Goal: Task Accomplishment & Management: Use online tool/utility

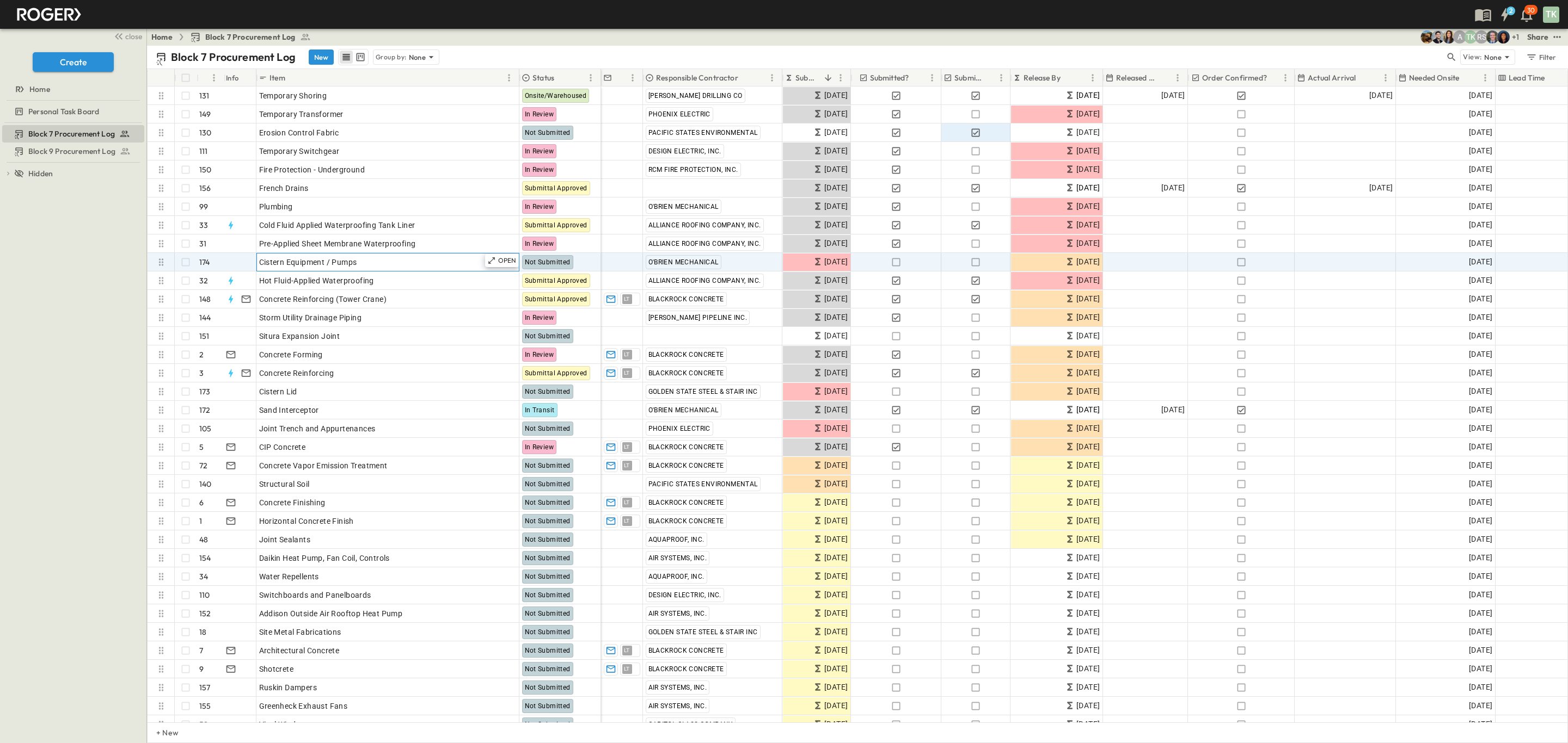
click at [363, 261] on div "Cistern Equipment / Pumps" at bounding box center [387, 262] width 257 height 16
click at [332, 261] on input "**********" at bounding box center [388, 261] width 262 height 13
drag, startPoint x: 330, startPoint y: 261, endPoint x: 285, endPoint y: 267, distance: 45.4
click at [285, 267] on input "**********" at bounding box center [388, 261] width 262 height 13
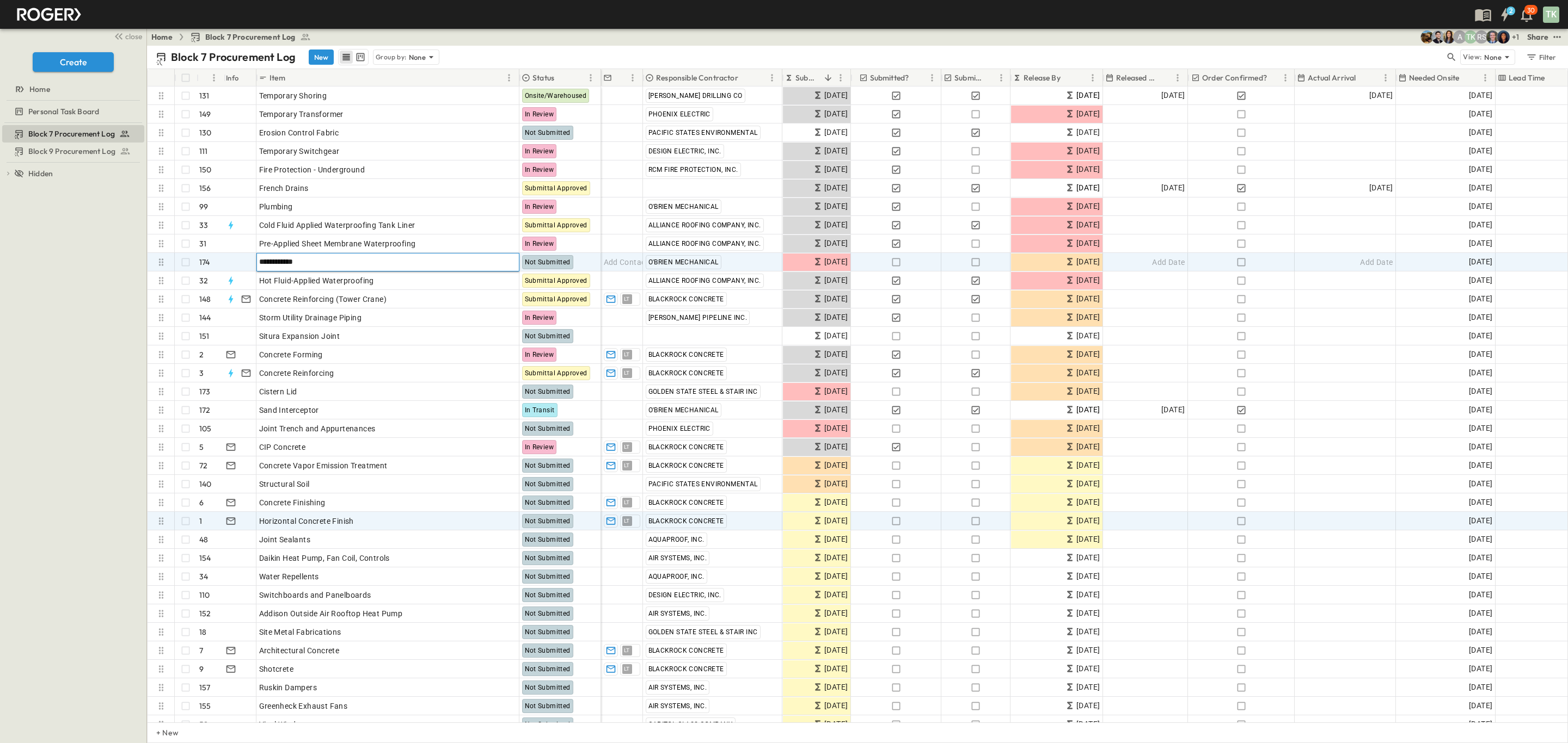
type input "**********"
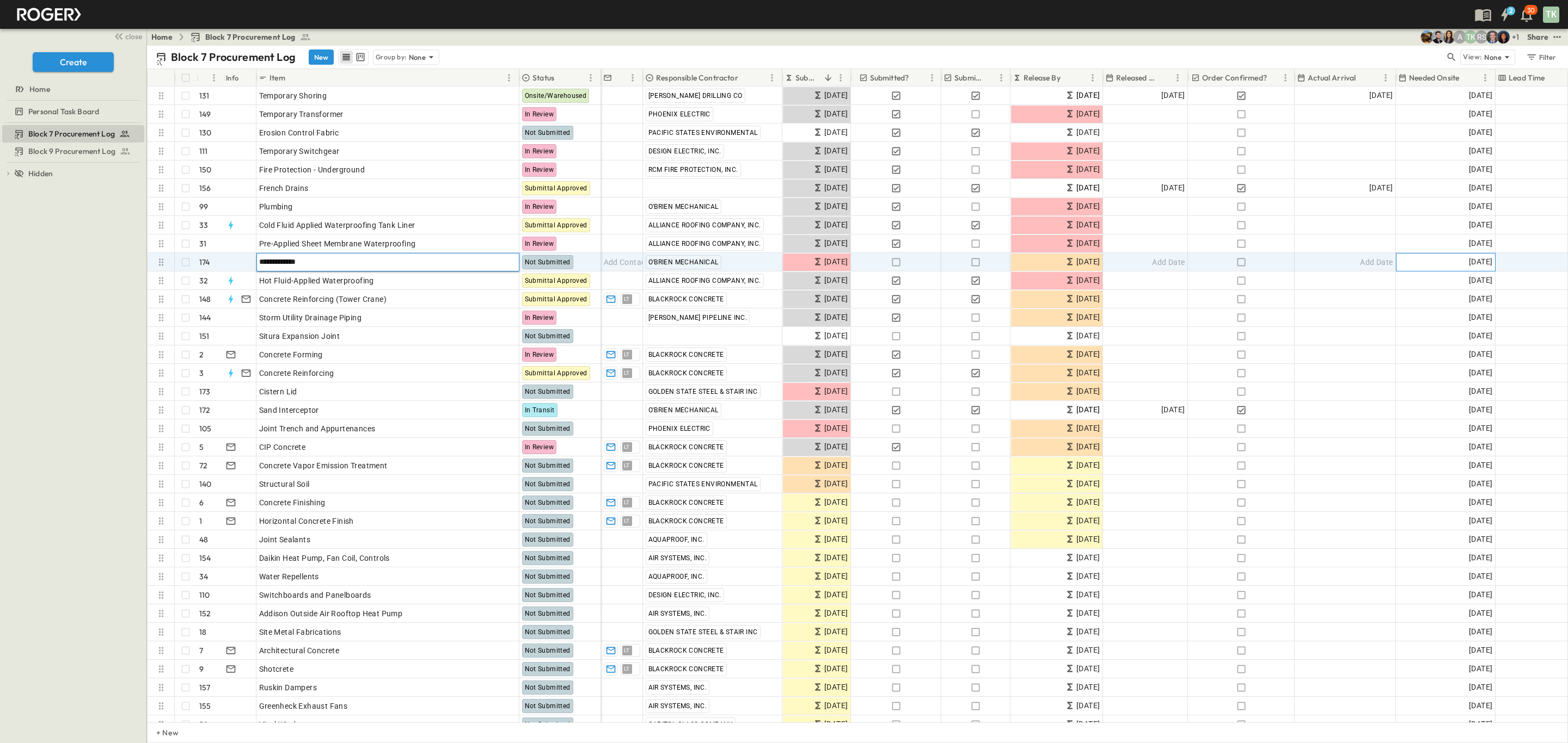
click at [1469, 263] on span "11/24/2025" at bounding box center [1480, 262] width 23 height 13
click at [1541, 284] on icon "Next month" at bounding box center [1544, 282] width 13 height 8
click at [1492, 325] on button "1" at bounding box center [1498, 327] width 19 height 19
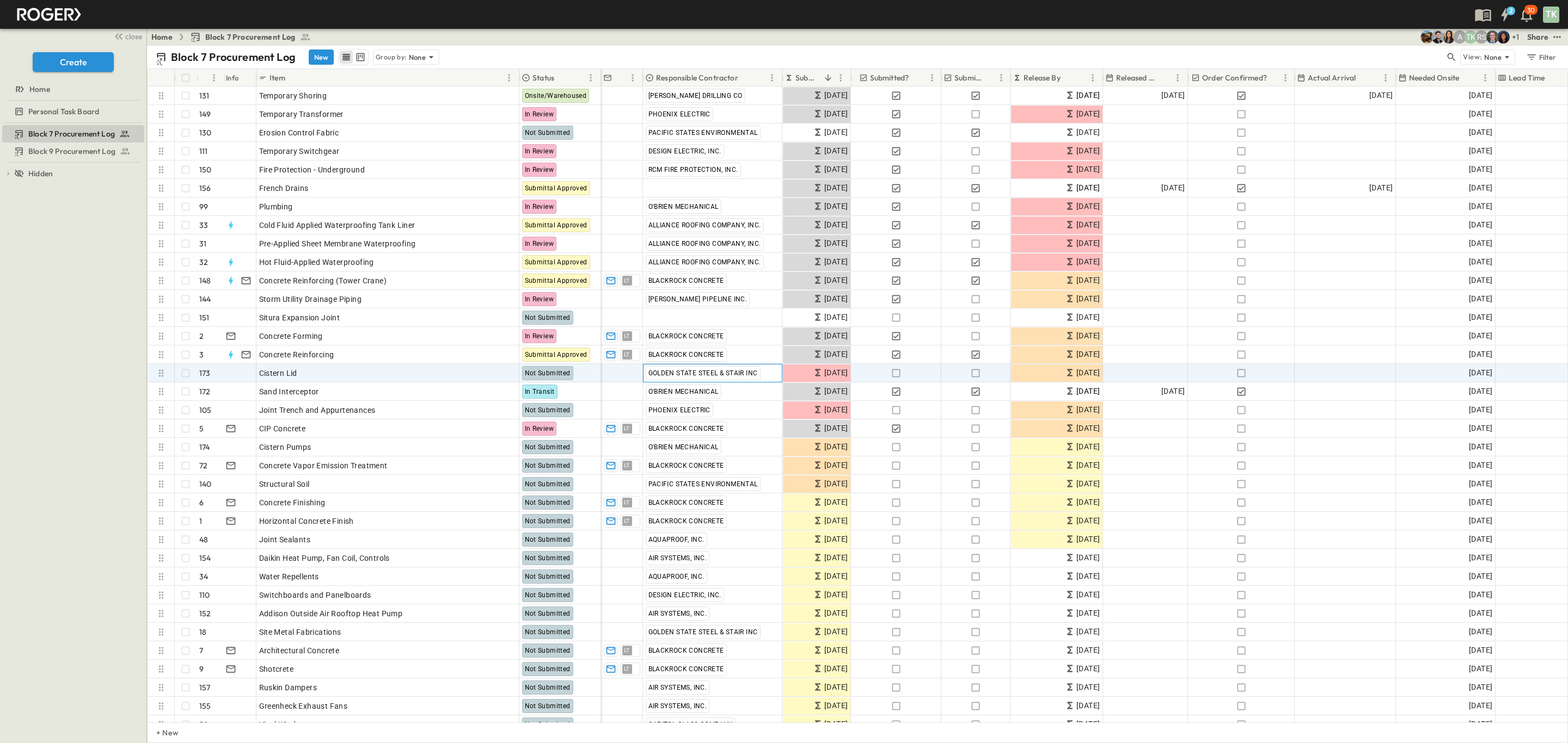
click at [767, 373] on div "GOLDEN STATE STEEL & STAIR INC" at bounding box center [712, 373] width 138 height 17
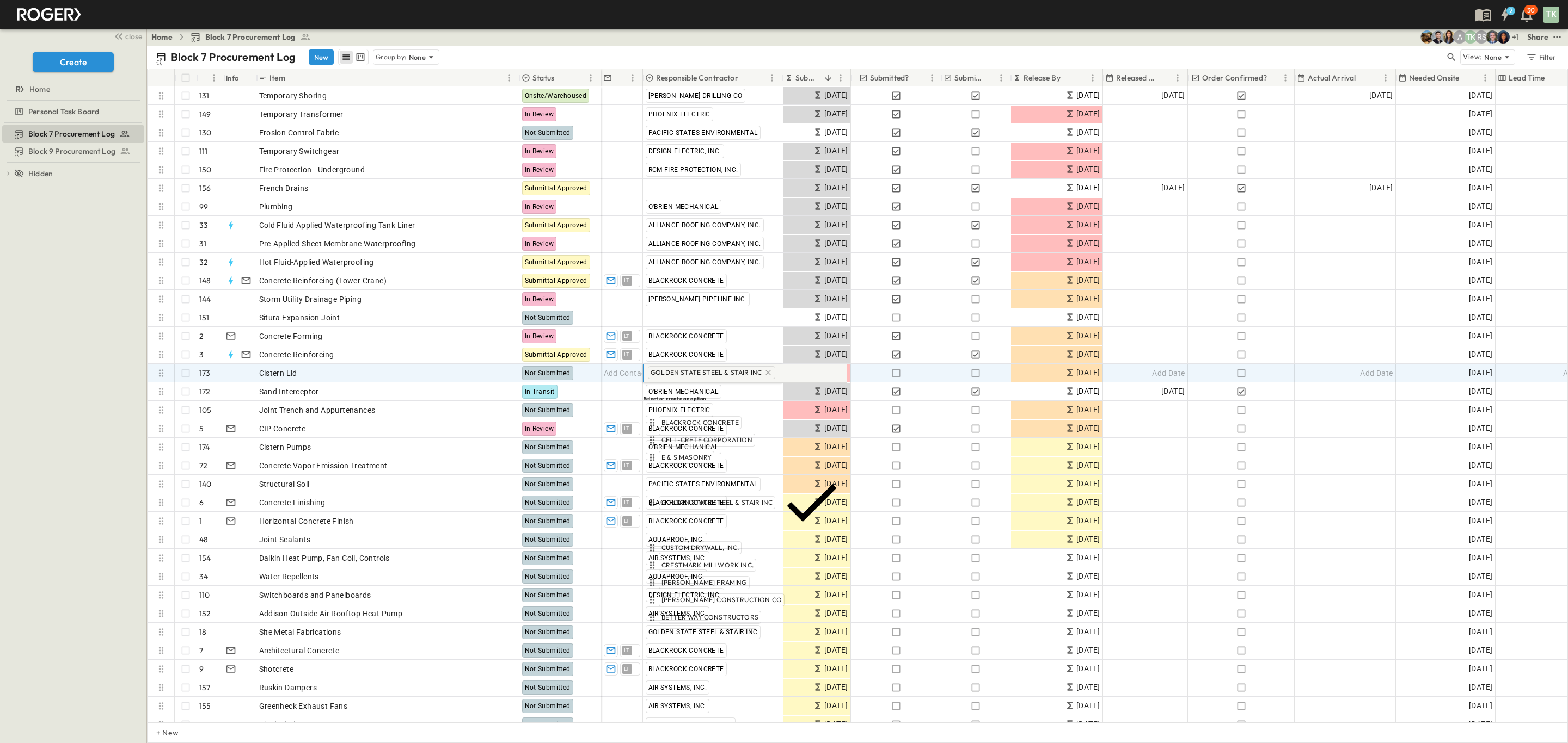
click at [764, 373] on icon at bounding box center [767, 372] width 8 height 8
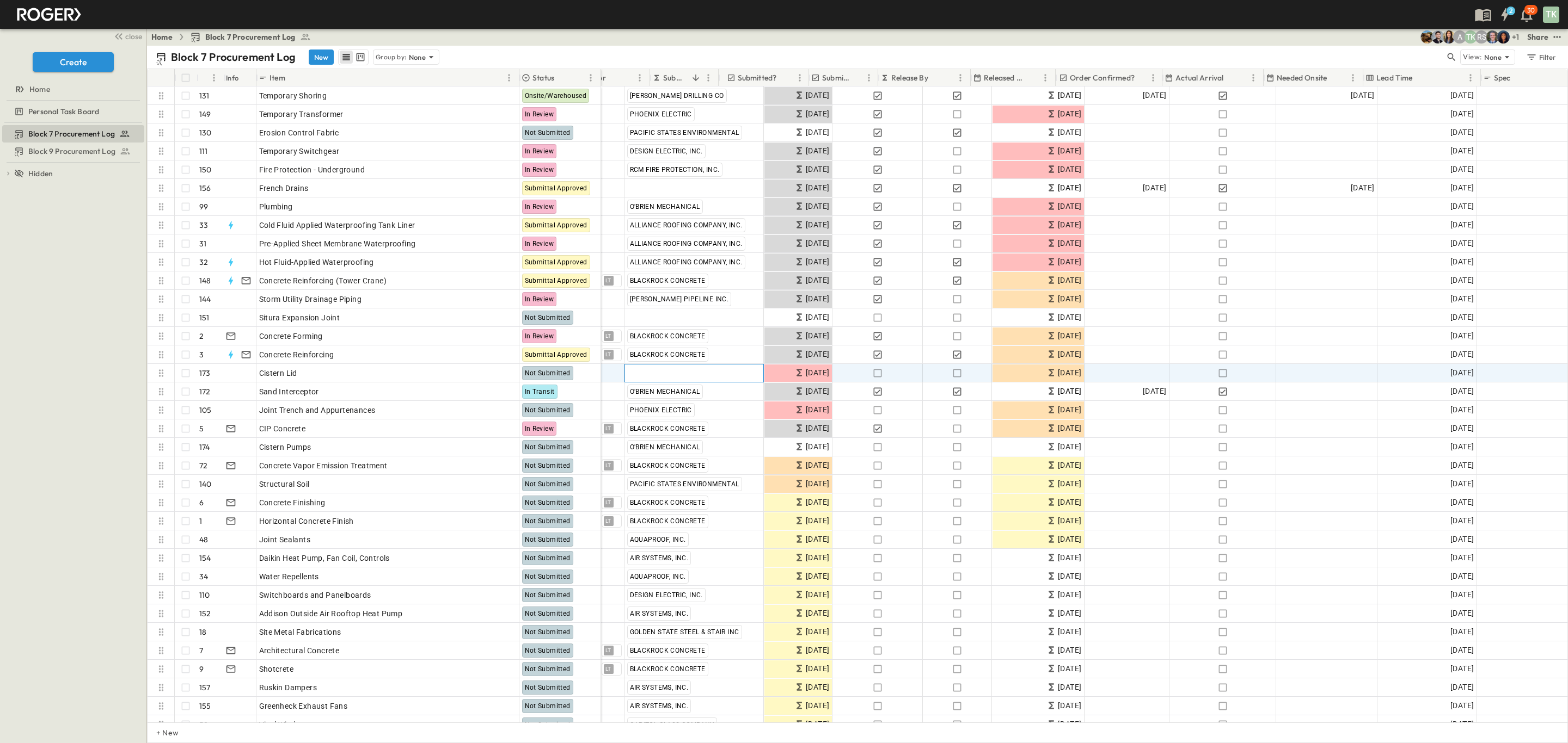
scroll to position [0, 133]
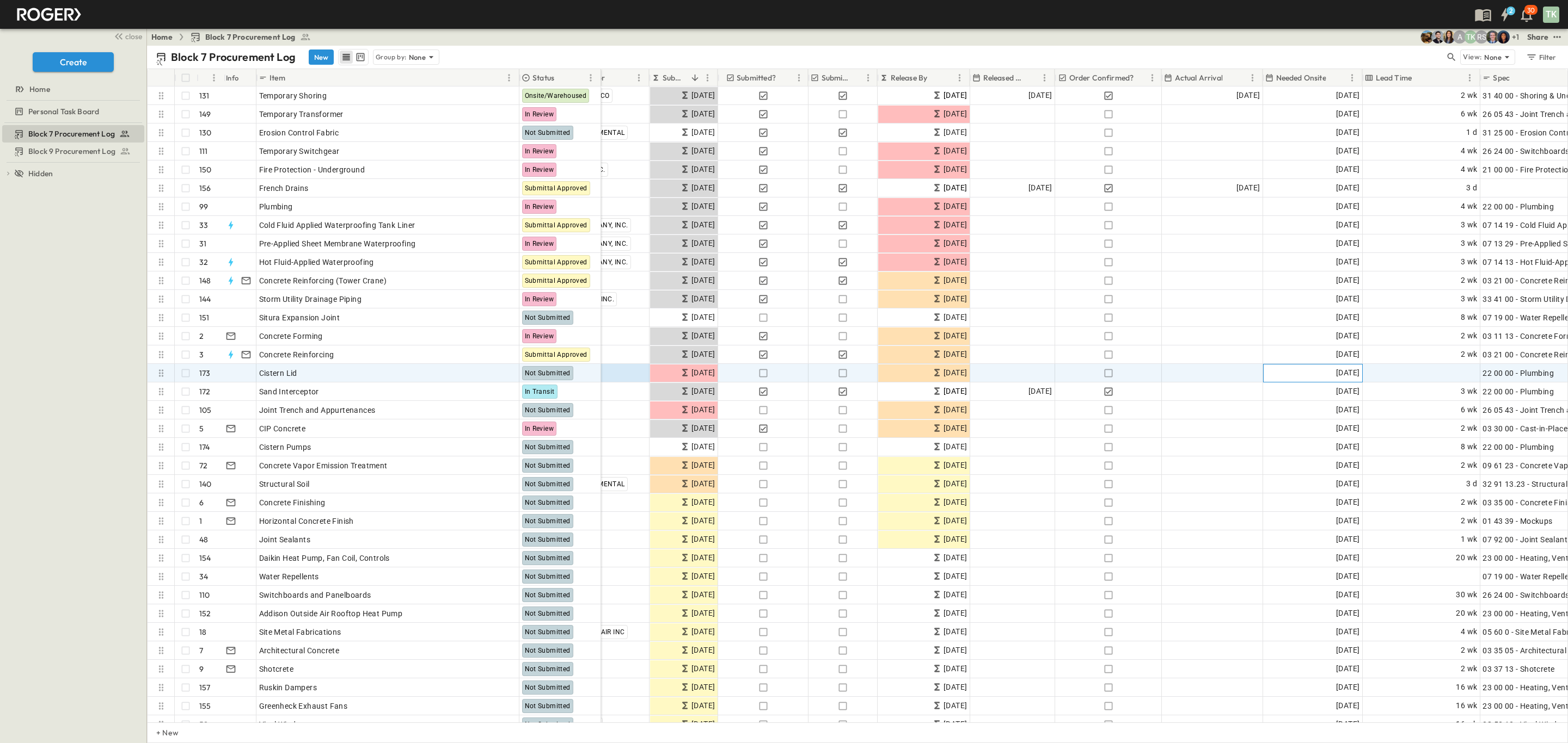
click at [1315, 377] on div "[DATE]" at bounding box center [1312, 373] width 99 height 17
click at [1410, 390] on icon "Next month" at bounding box center [1411, 393] width 5 height 7
click at [1410, 394] on icon "Next month" at bounding box center [1411, 392] width 13 height 8
click at [1365, 437] on button "1" at bounding box center [1365, 438] width 19 height 19
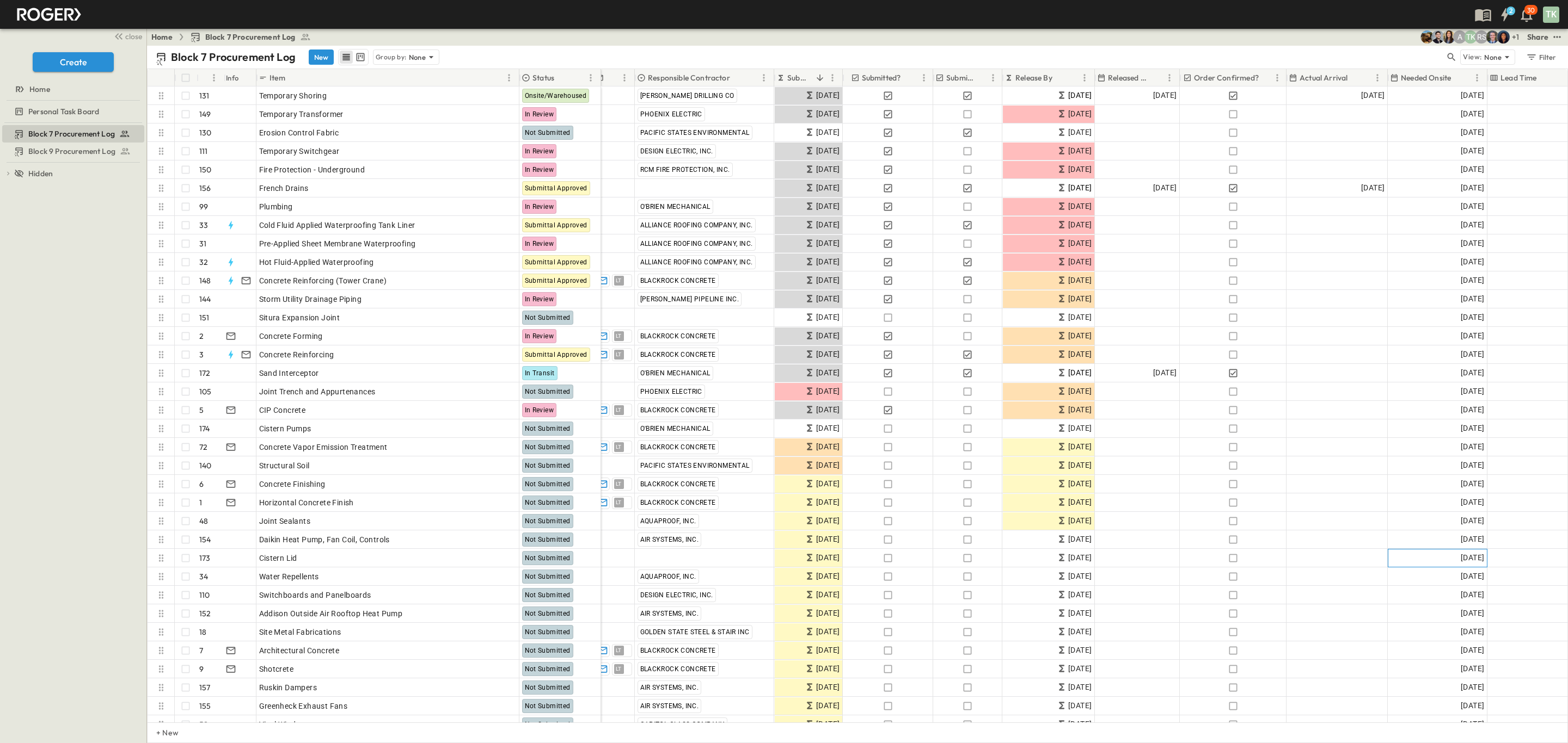
scroll to position [0, 0]
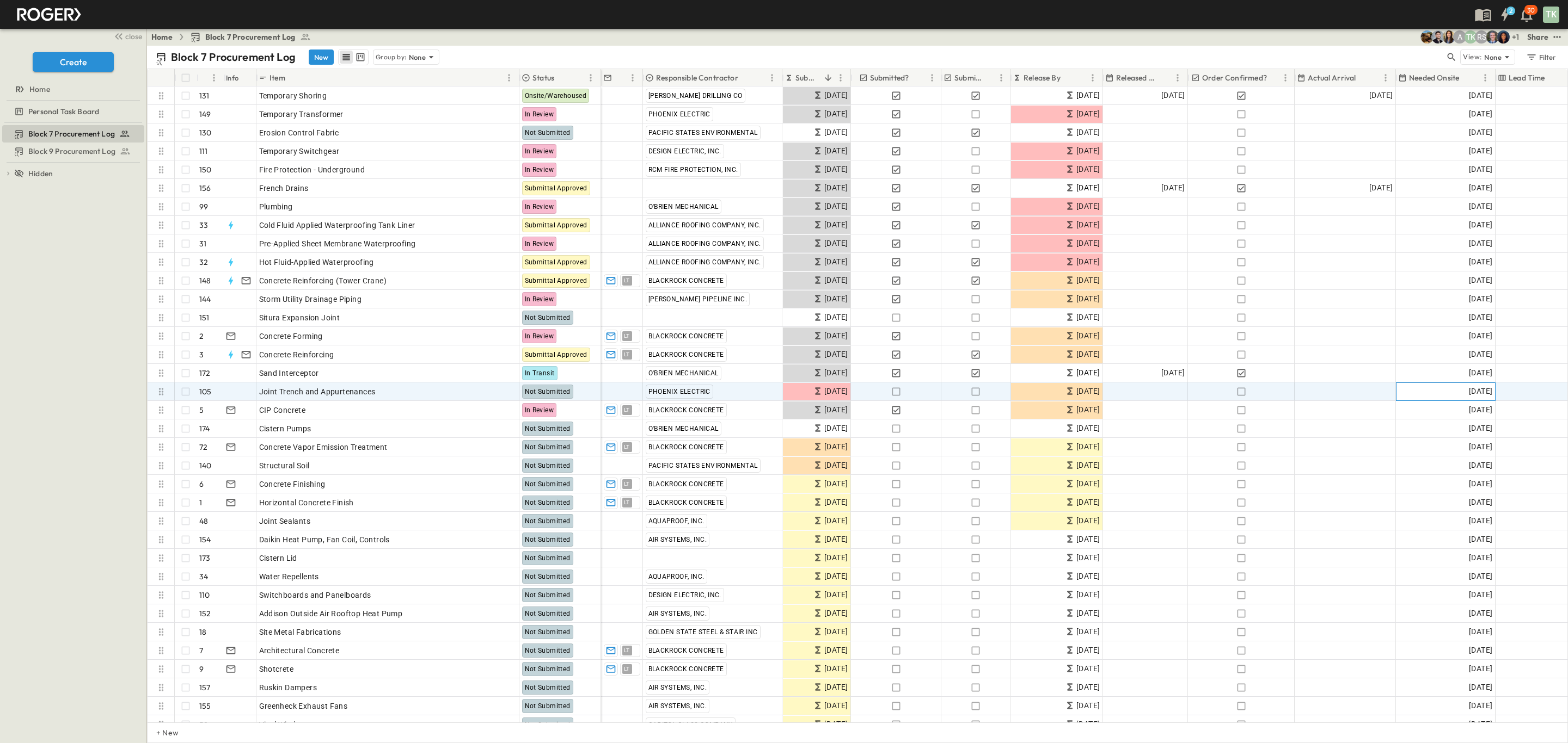
click at [1469, 390] on span "12/01/2025" at bounding box center [1480, 391] width 23 height 13
click at [1539, 414] on icon "Next month" at bounding box center [1544, 412] width 13 height 8
click at [1524, 409] on icon "Previous month" at bounding box center [1520, 412] width 13 height 8
click at [0, 109] on html "2 30 TK close Create Home Personal Task Board Block 7 Procurement Log Block 9 P…" at bounding box center [784, 371] width 1568 height 743
click at [1473, 394] on span "12/01/2025" at bounding box center [1480, 391] width 23 height 13
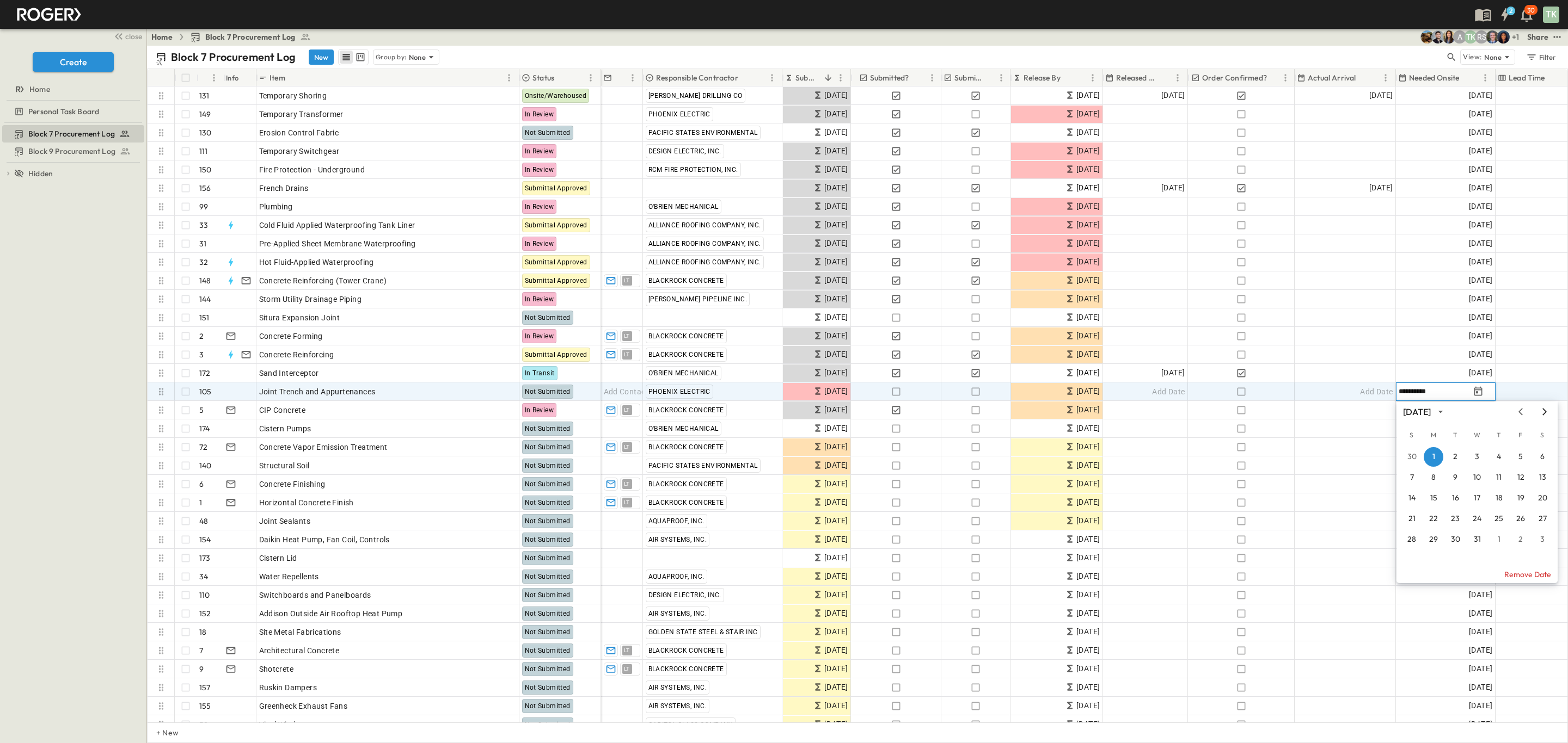
click at [1544, 410] on icon "Next month" at bounding box center [1544, 412] width 5 height 7
click at [1445, 416] on icon "calendar view is open, switch to year view" at bounding box center [1440, 412] width 11 height 11
click at [1421, 528] on button "Remove Date" at bounding box center [1477, 535] width 161 height 17
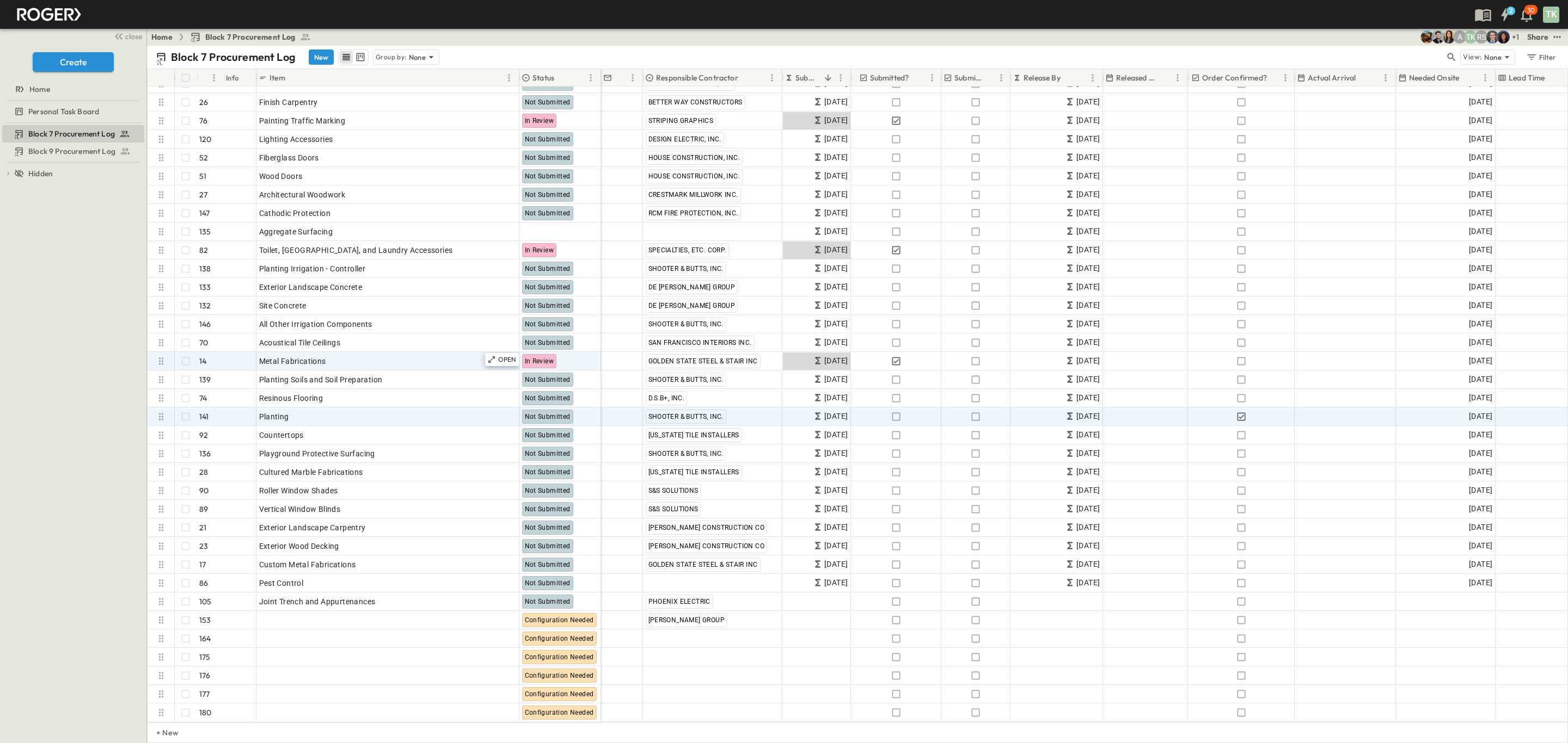
scroll to position [2763, 0]
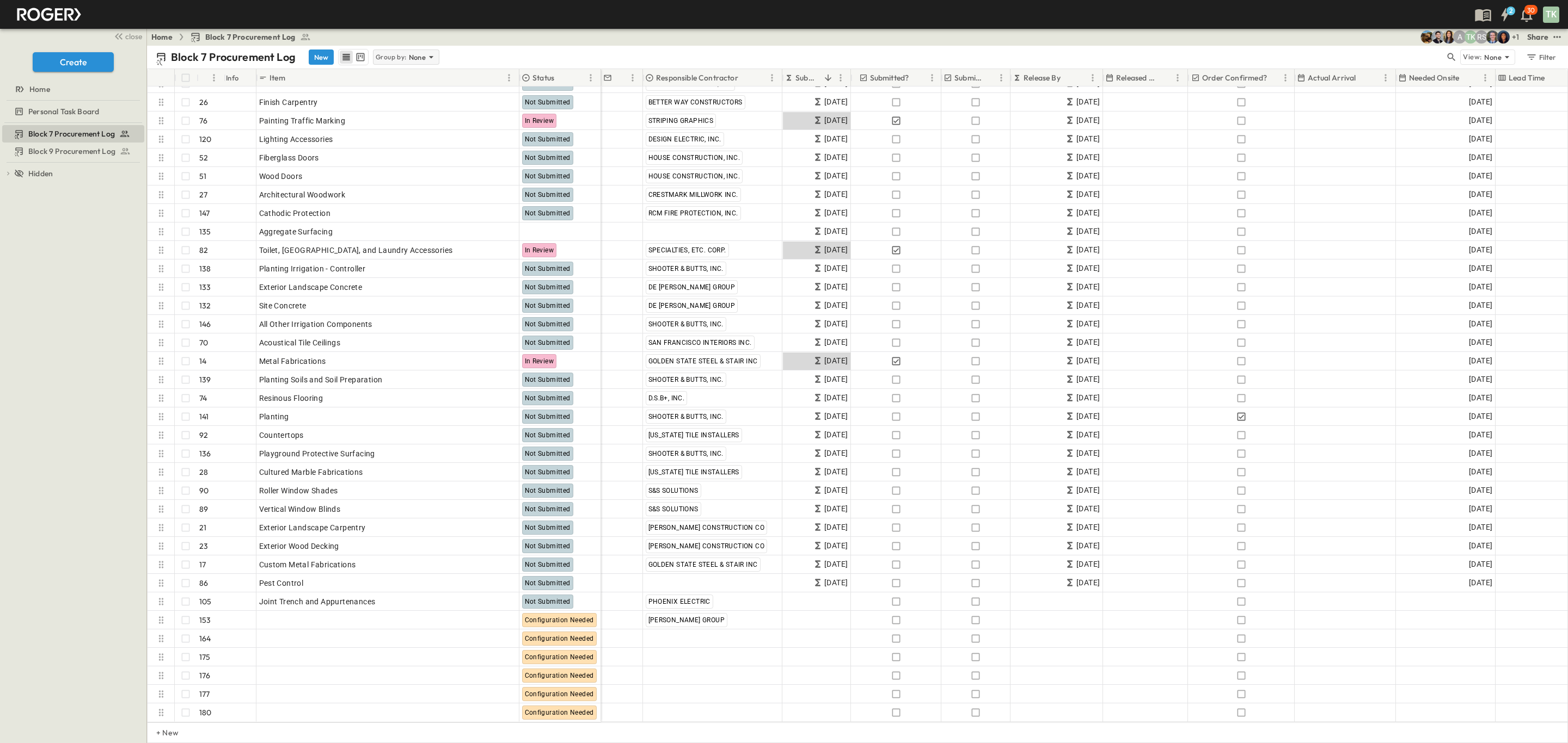
click at [380, 52] on p "Group by:" at bounding box center [392, 57] width 31 height 11
click at [400, 114] on p "Responsible Contractor" at bounding box center [407, 110] width 62 height 22
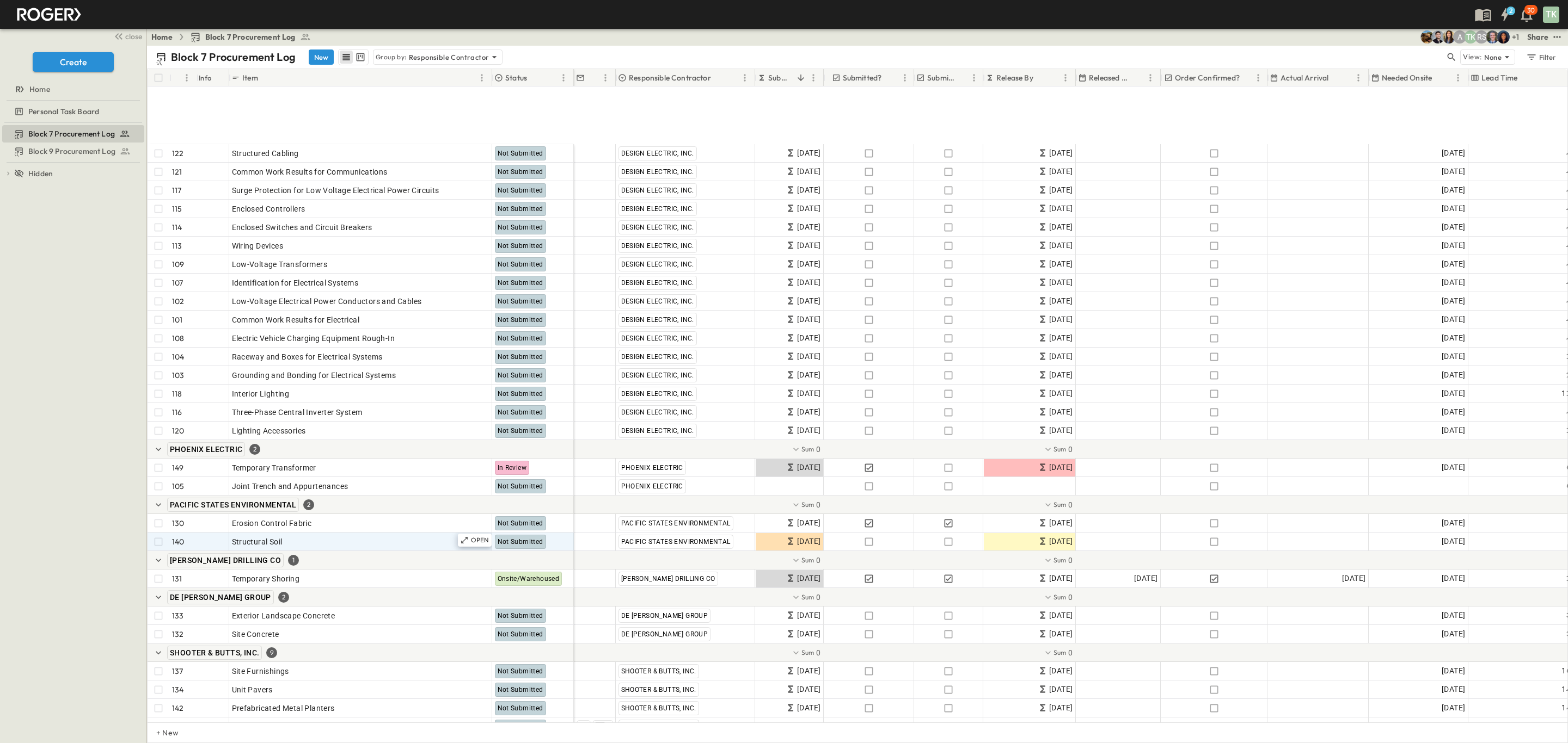
scroll to position [3498, 0]
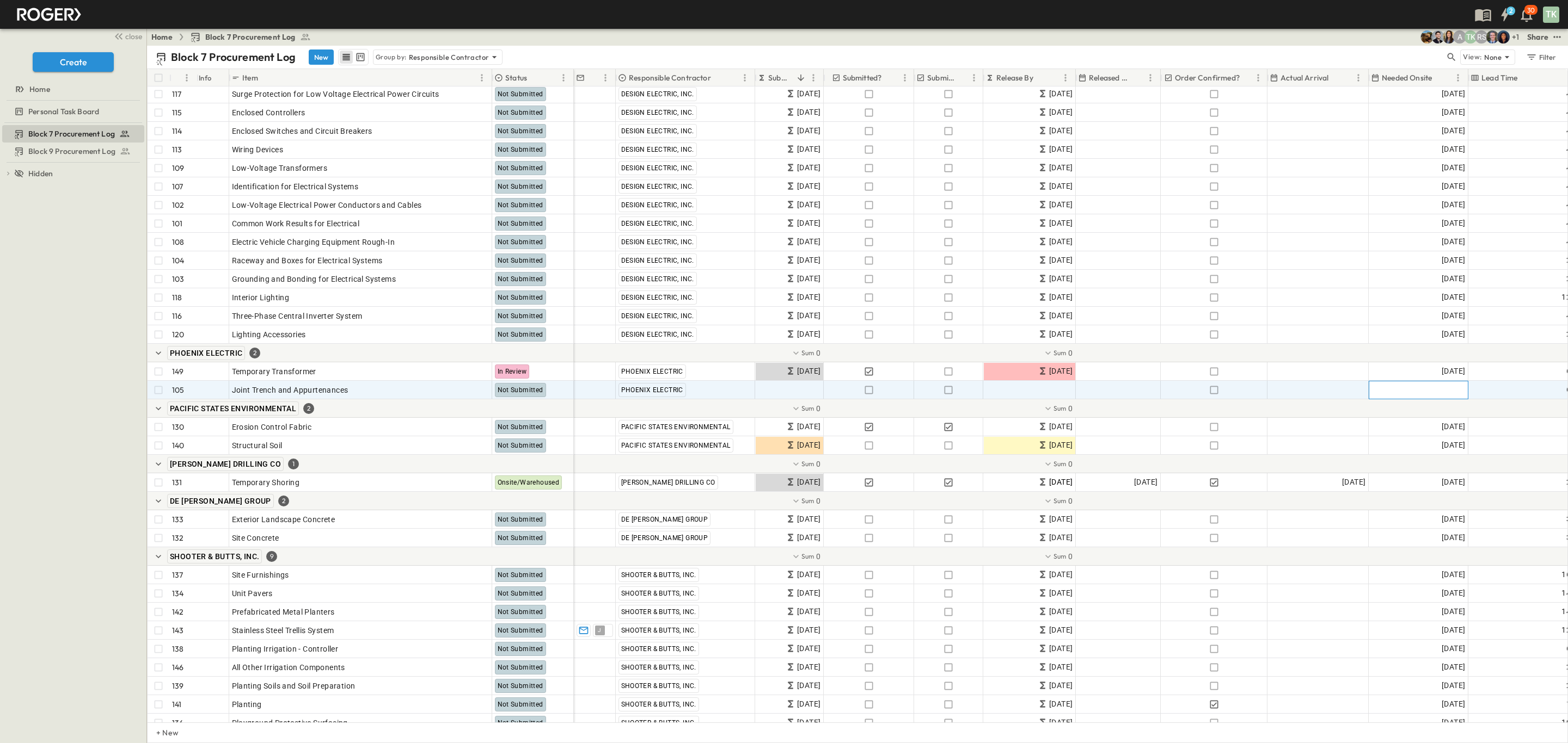
click at [1419, 387] on div "Add Date" at bounding box center [1418, 389] width 99 height 17
click at [1515, 410] on icon "Next month" at bounding box center [1517, 410] width 13 height 8
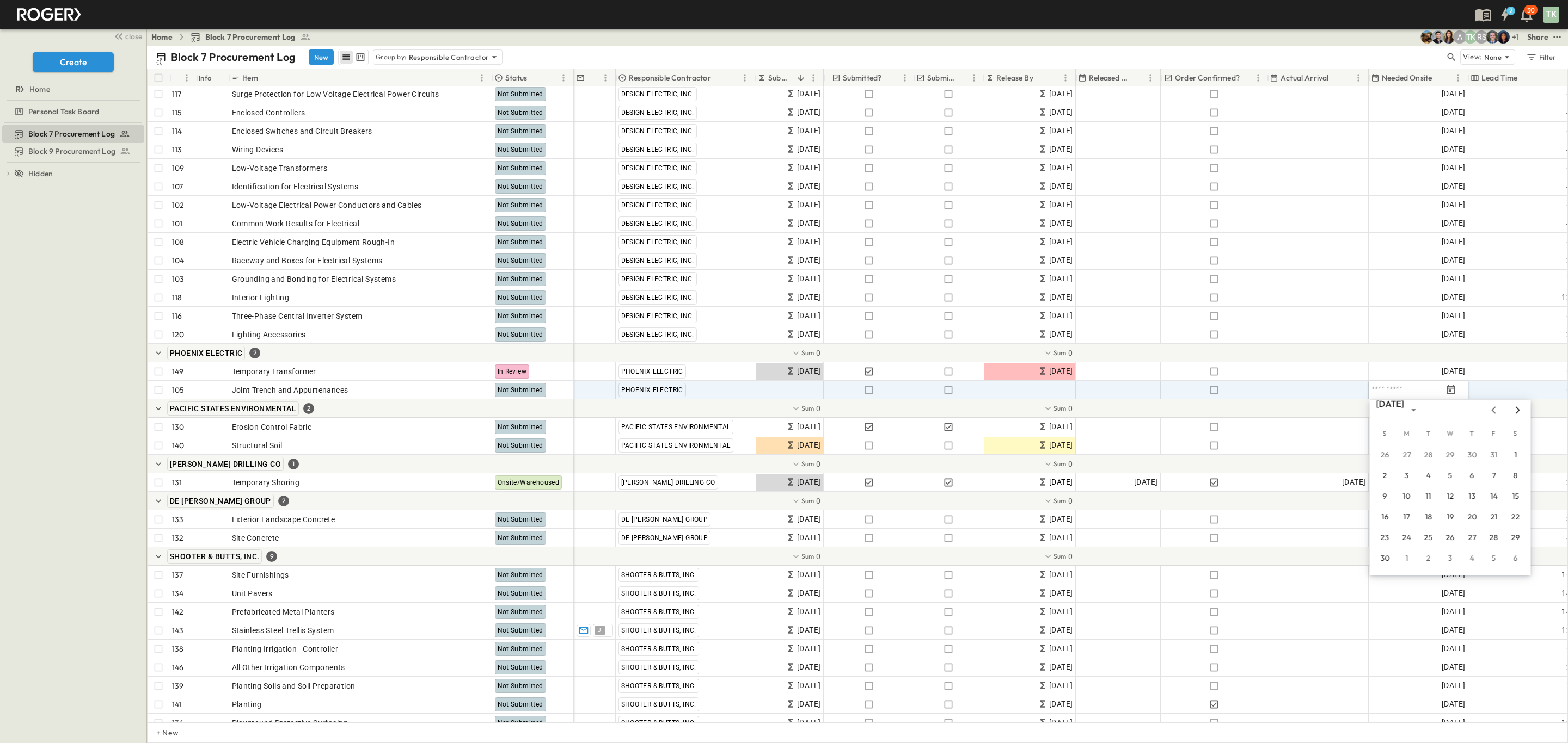
click at [1515, 410] on icon "Next month" at bounding box center [1517, 410] width 13 height 8
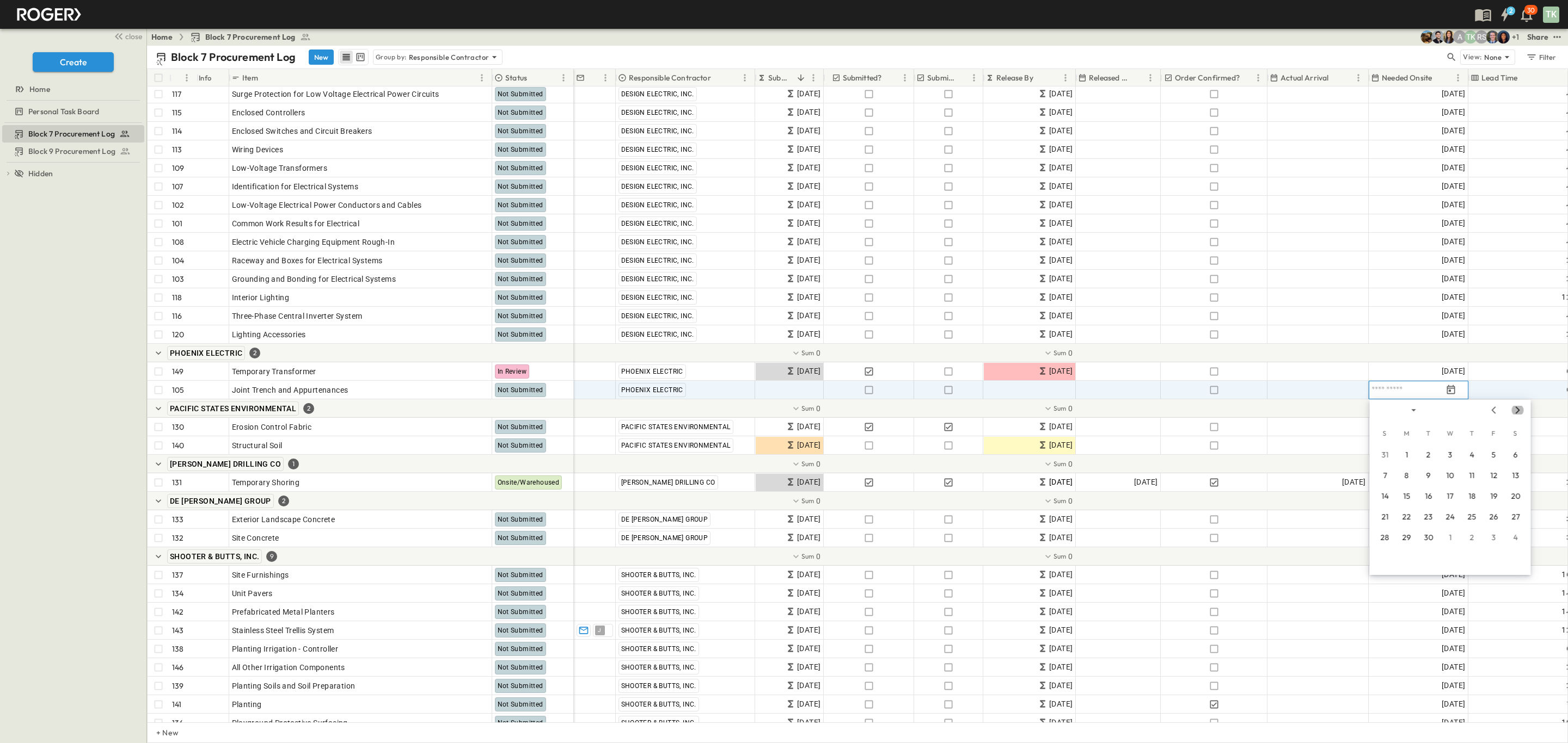
click at [1515, 410] on icon "Next month" at bounding box center [1517, 410] width 13 height 8
click at [1422, 474] on button "6" at bounding box center [1428, 475] width 19 height 19
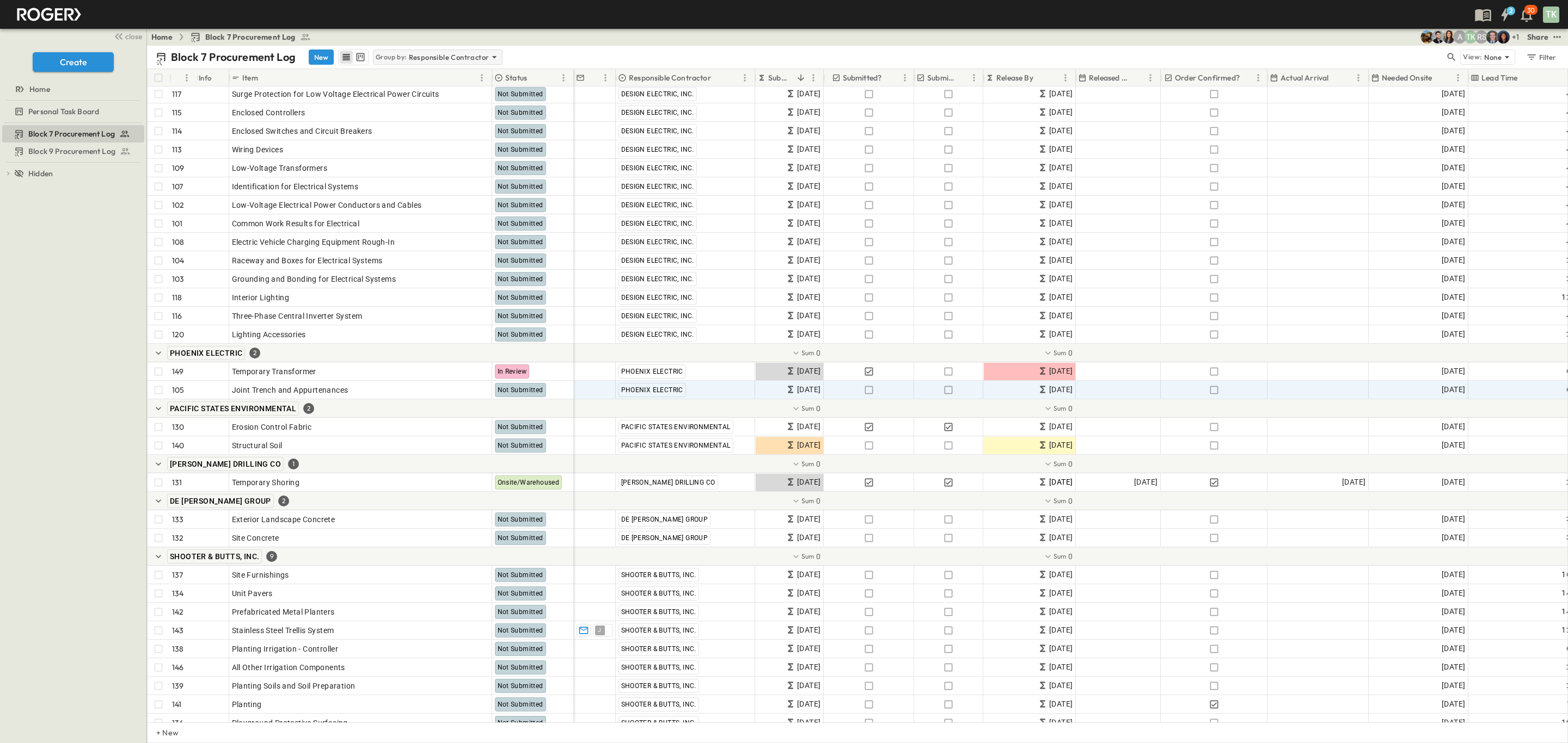
click at [420, 55] on p "Responsible Contractor" at bounding box center [449, 57] width 80 height 11
click at [410, 76] on div "None" at bounding box center [438, 73] width 127 height 16
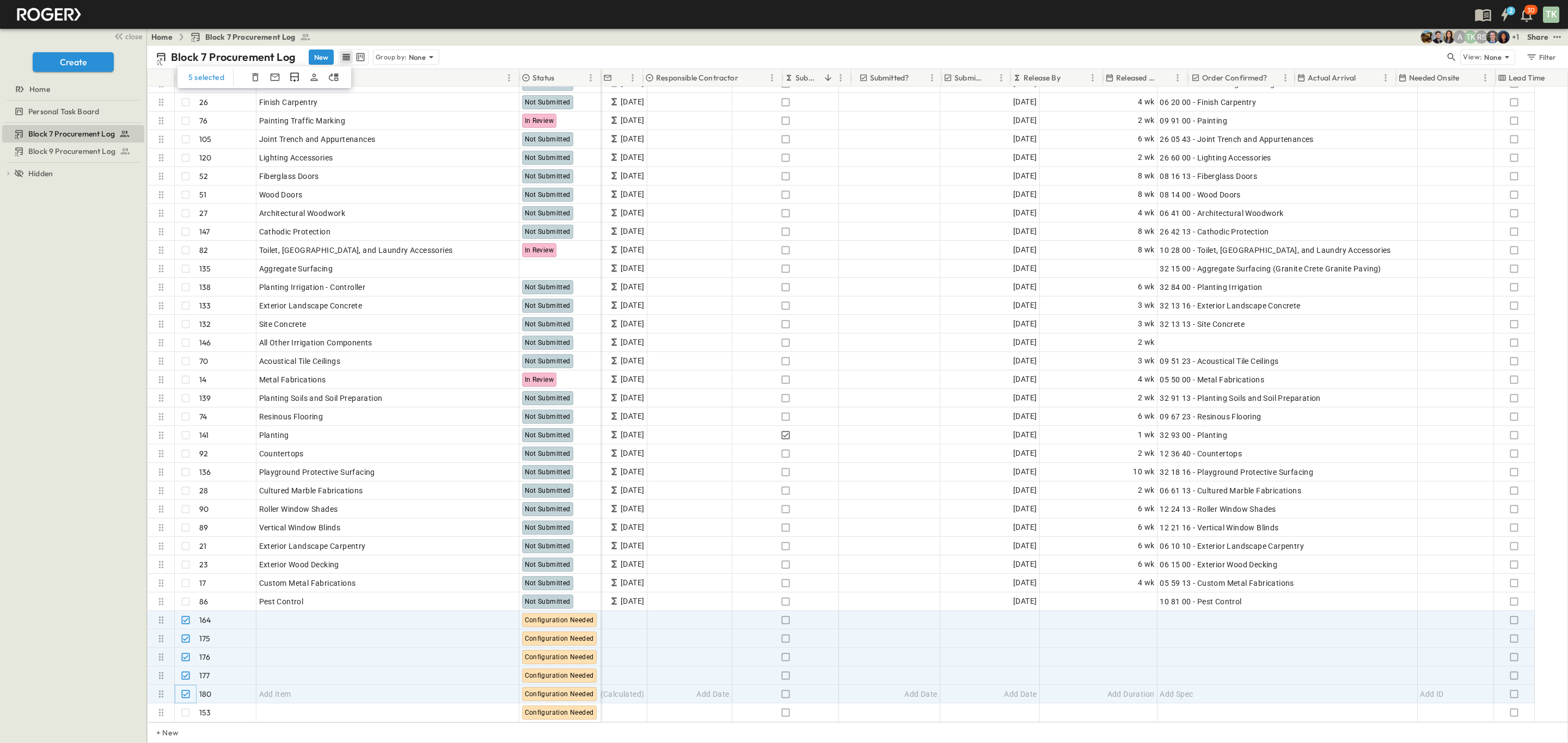
scroll to position [2763, 0]
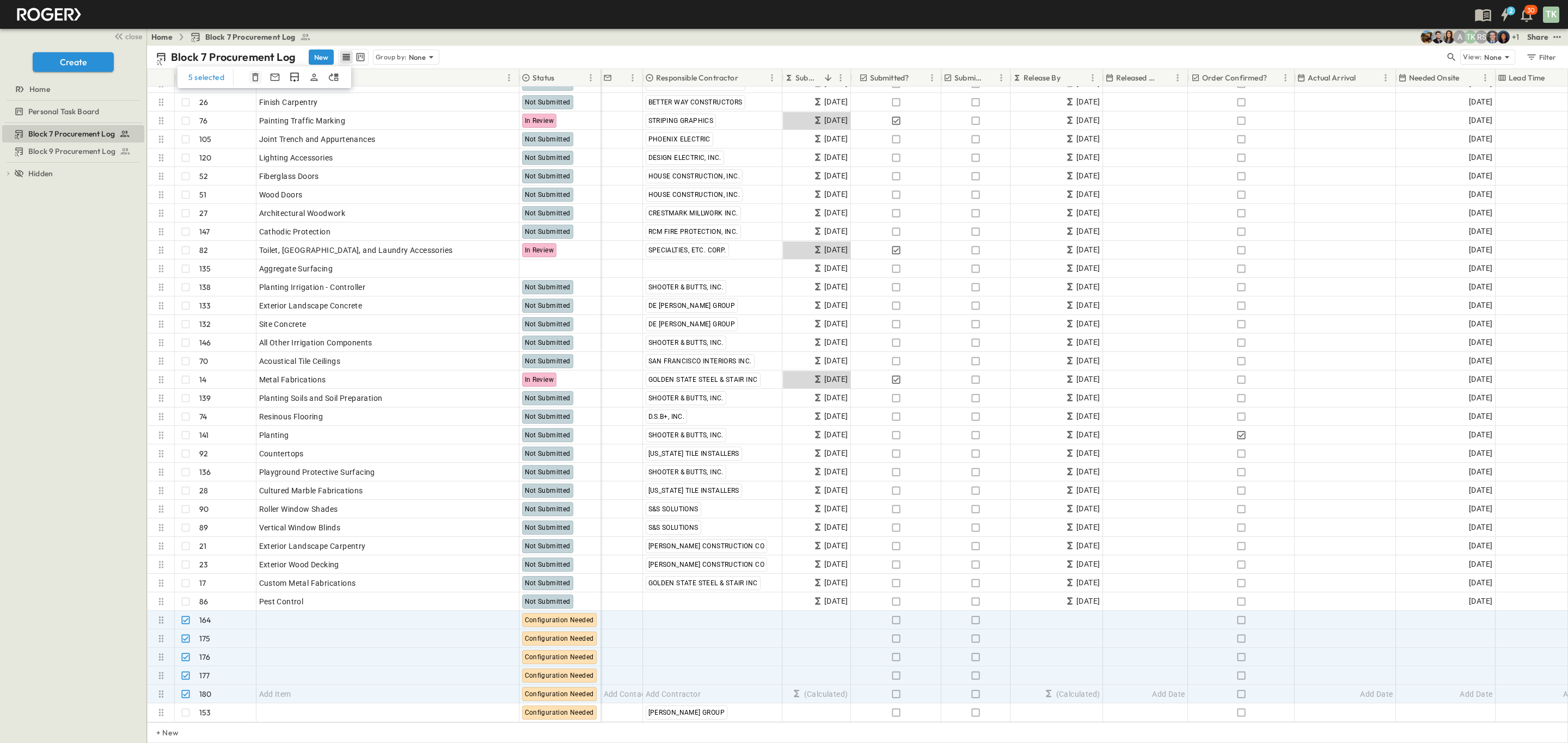
click at [253, 78] on icon "button" at bounding box center [255, 77] width 11 height 11
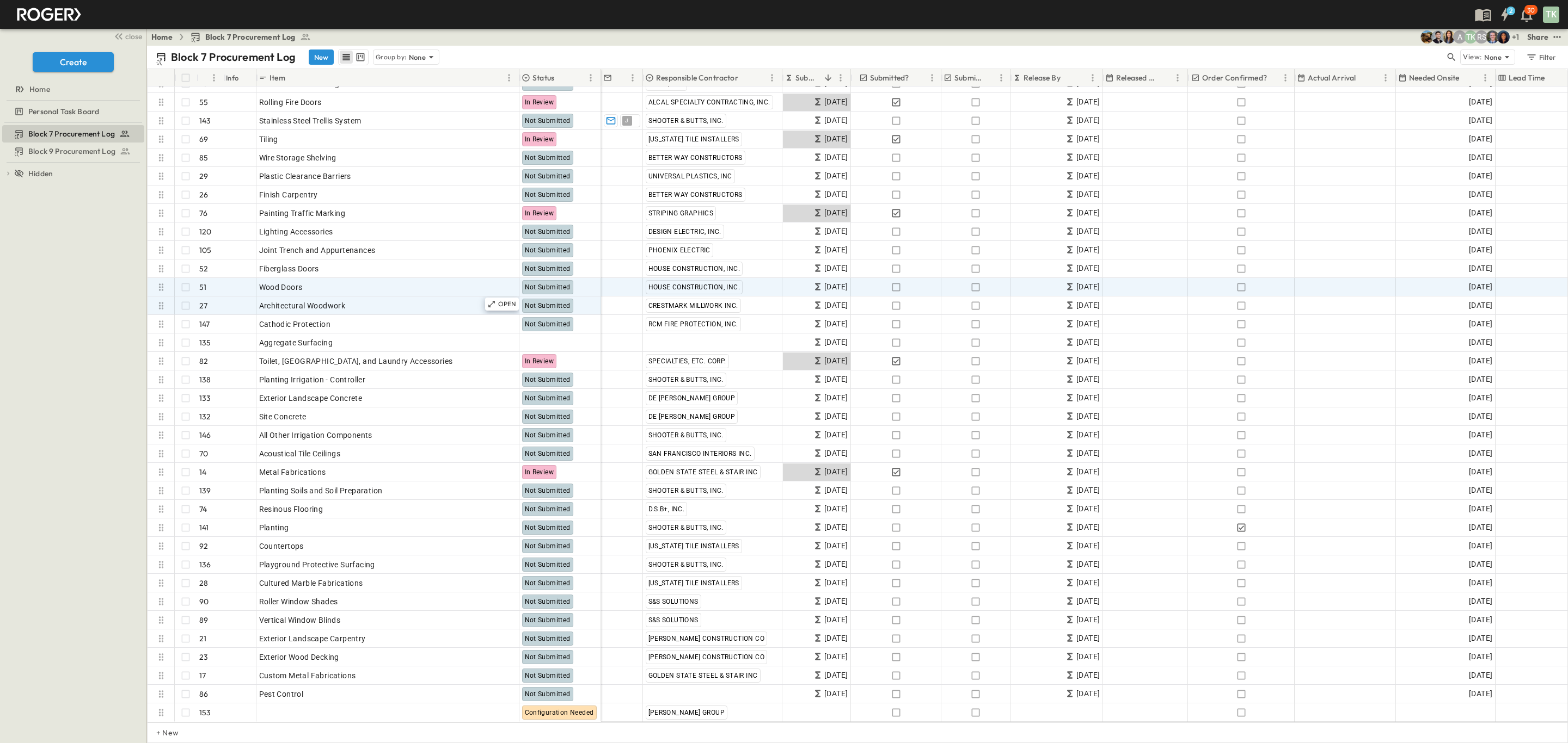
scroll to position [2670, 0]
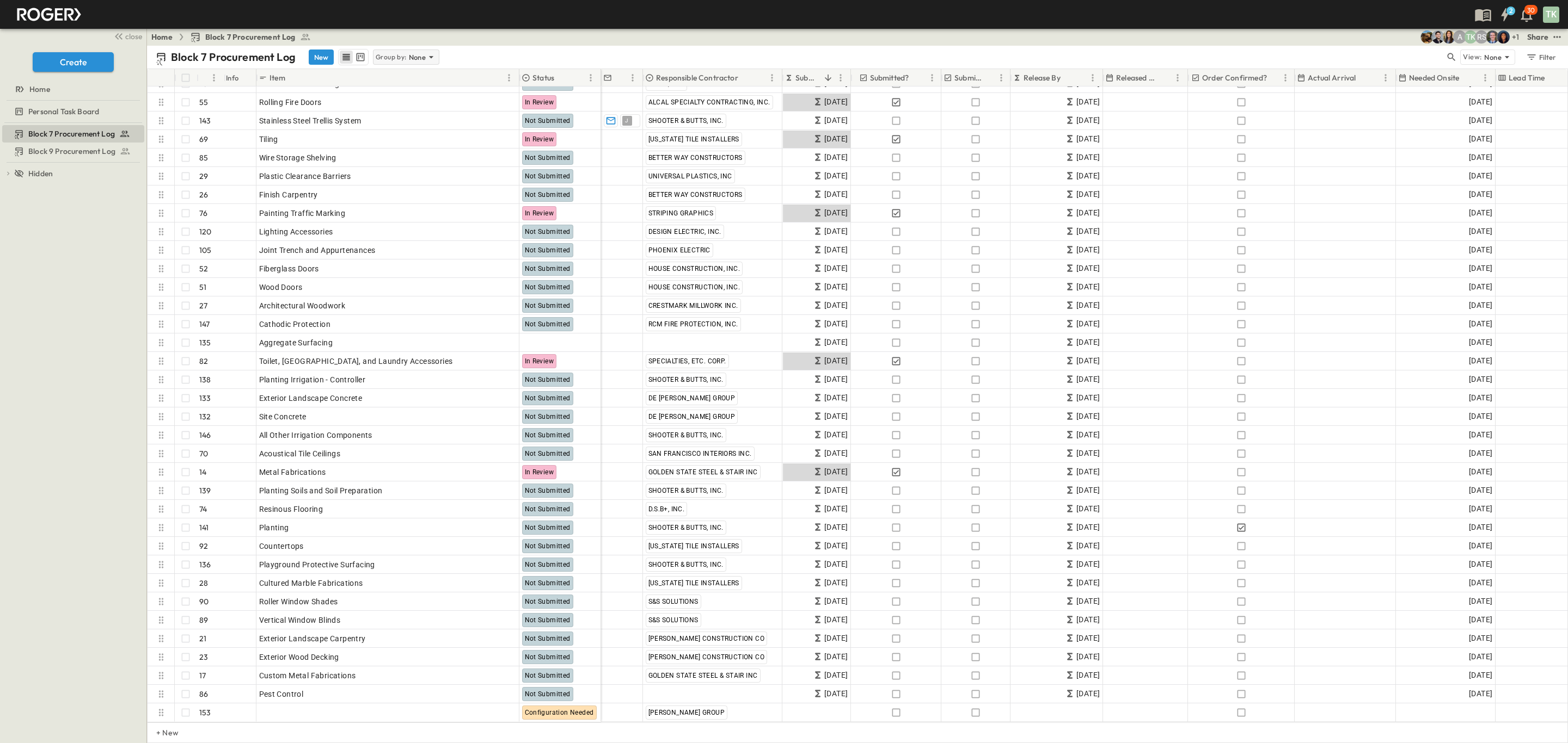
click at [417, 57] on p "None" at bounding box center [417, 57] width 18 height 11
click at [397, 105] on p "Responsible Contractor" at bounding box center [407, 110] width 62 height 22
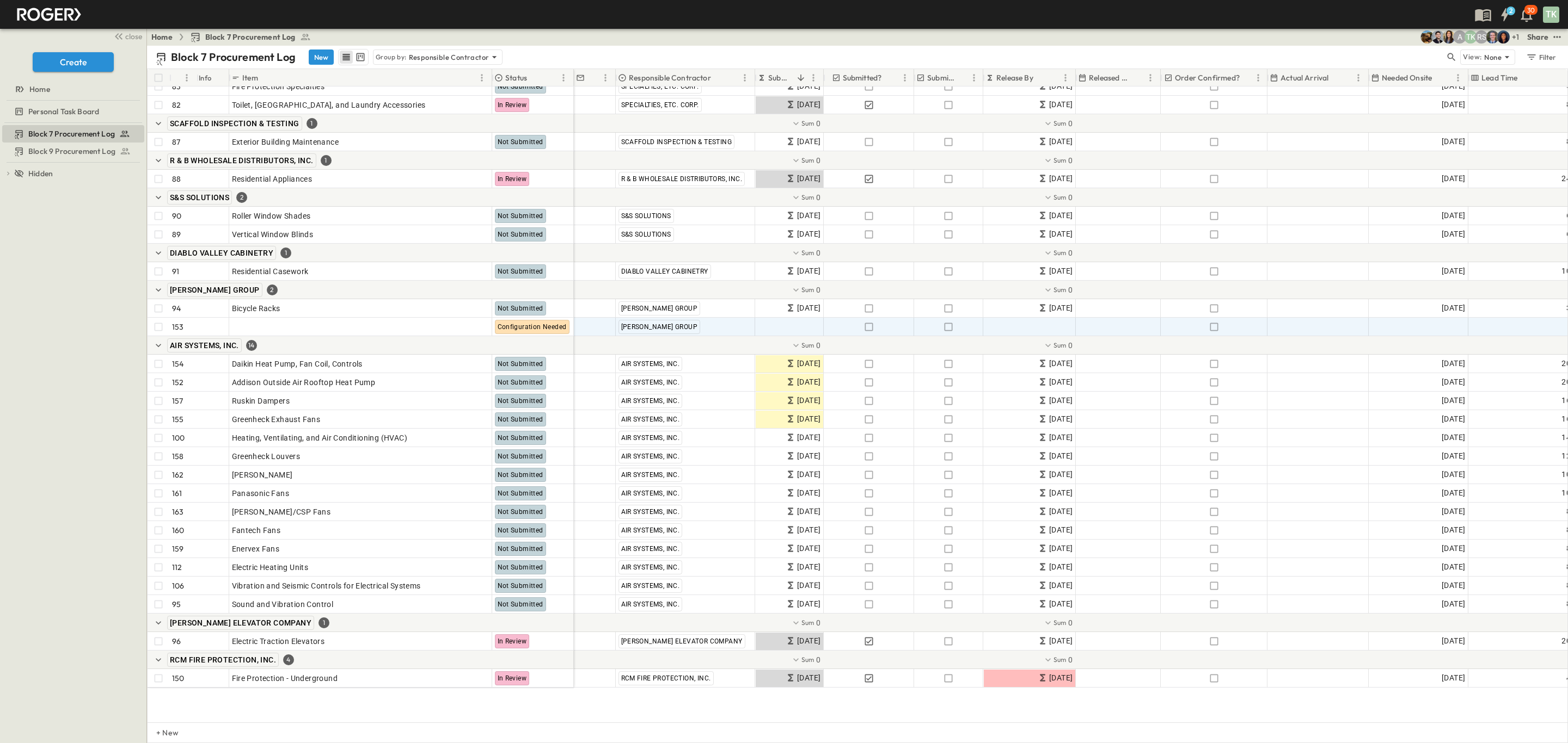
scroll to position [2278, 0]
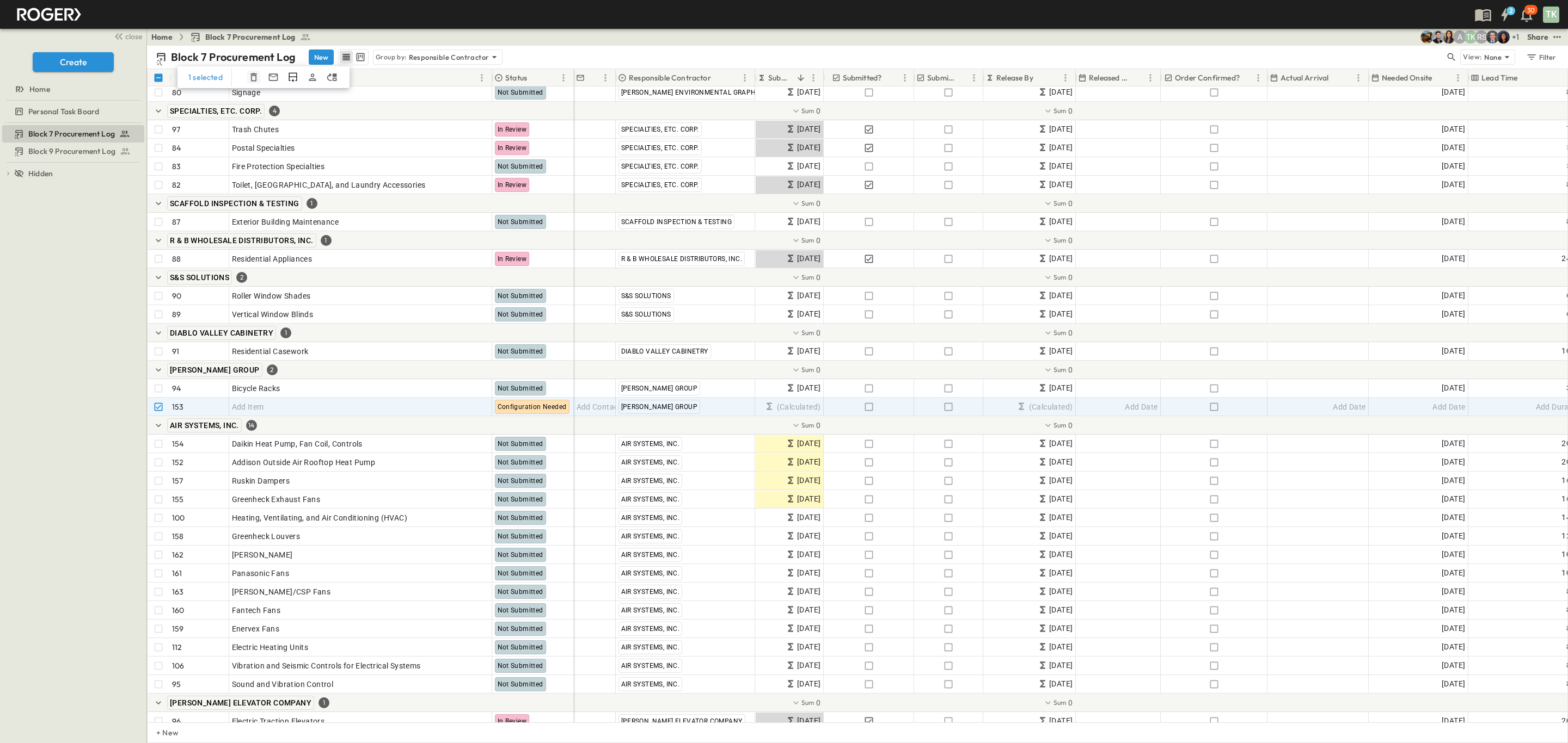
click at [258, 78] on button "button" at bounding box center [253, 77] width 13 height 13
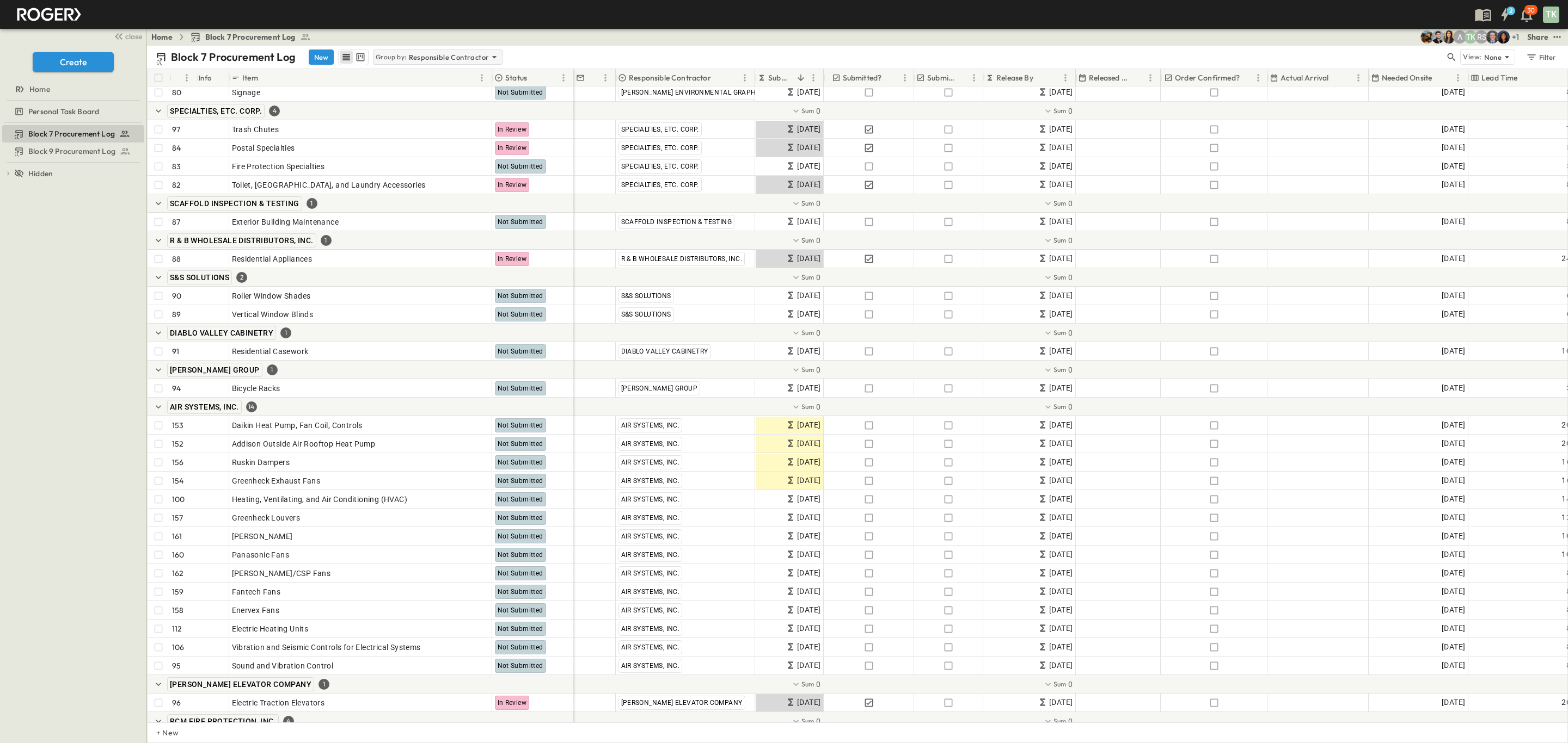
click at [405, 52] on p "Group by:" at bounding box center [392, 57] width 31 height 11
click at [430, 77] on div "None" at bounding box center [438, 73] width 127 height 16
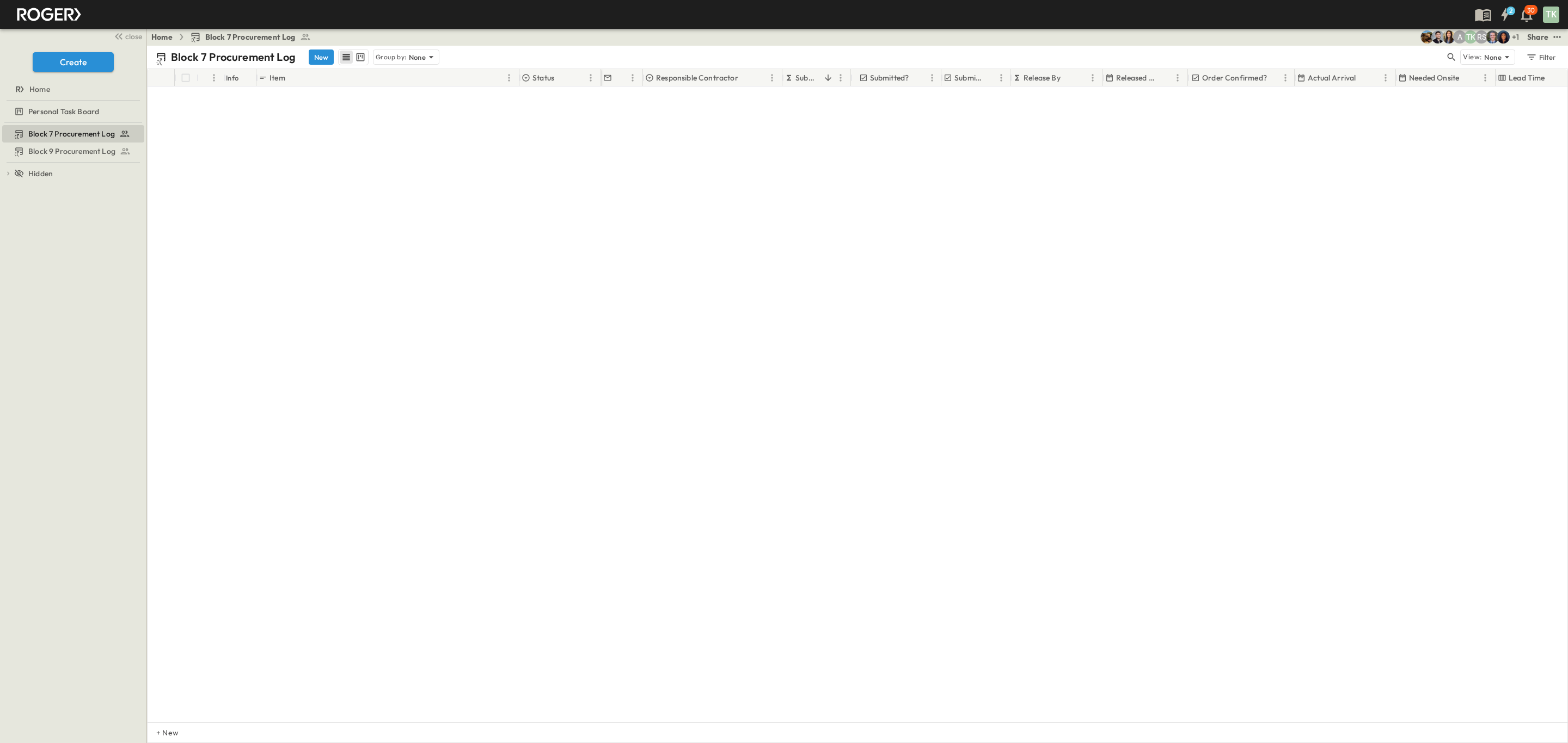
scroll to position [2651, 0]
